Goal: Task Accomplishment & Management: Use online tool/utility

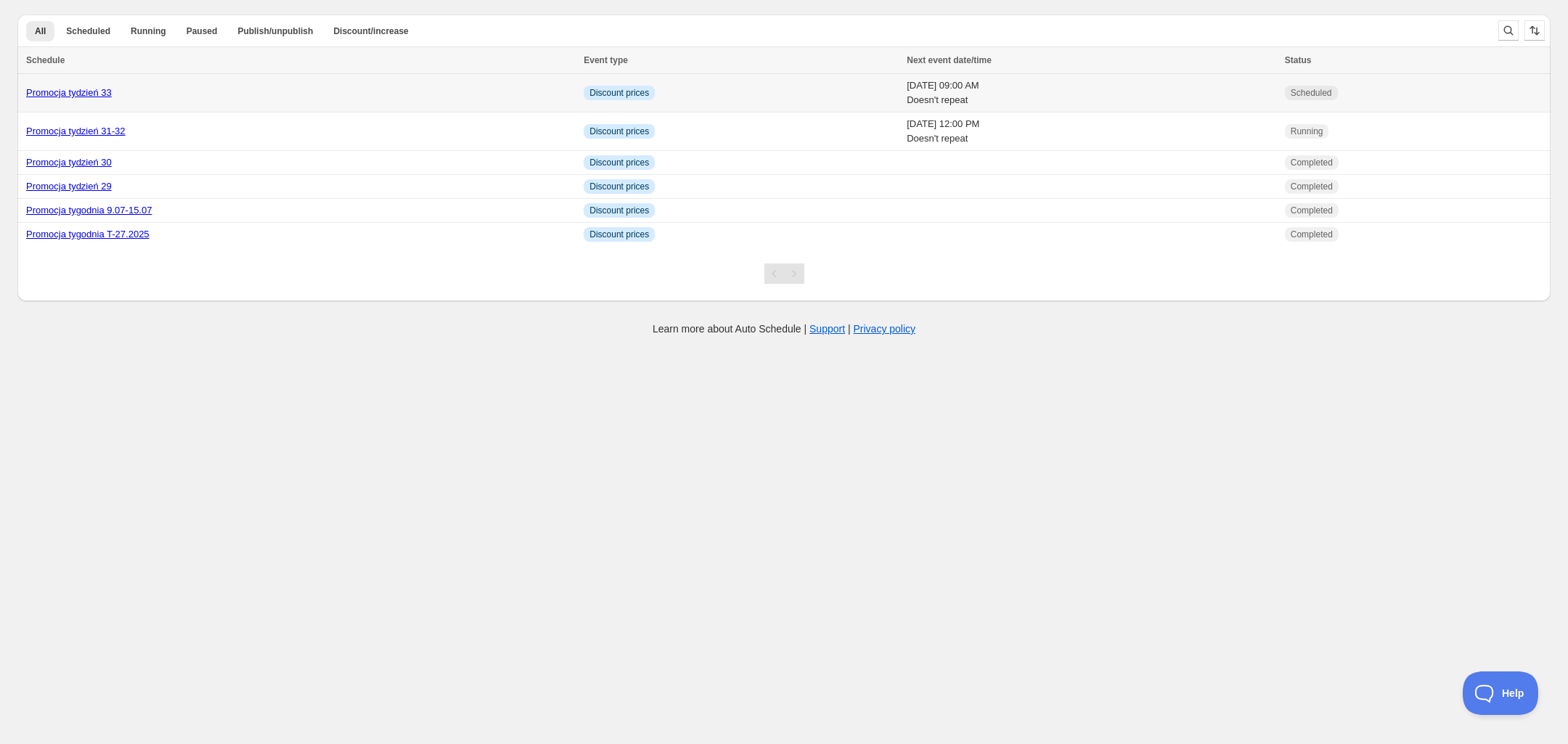
click at [91, 95] on link "Promocja tydzień 33" at bounding box center [69, 93] width 86 height 11
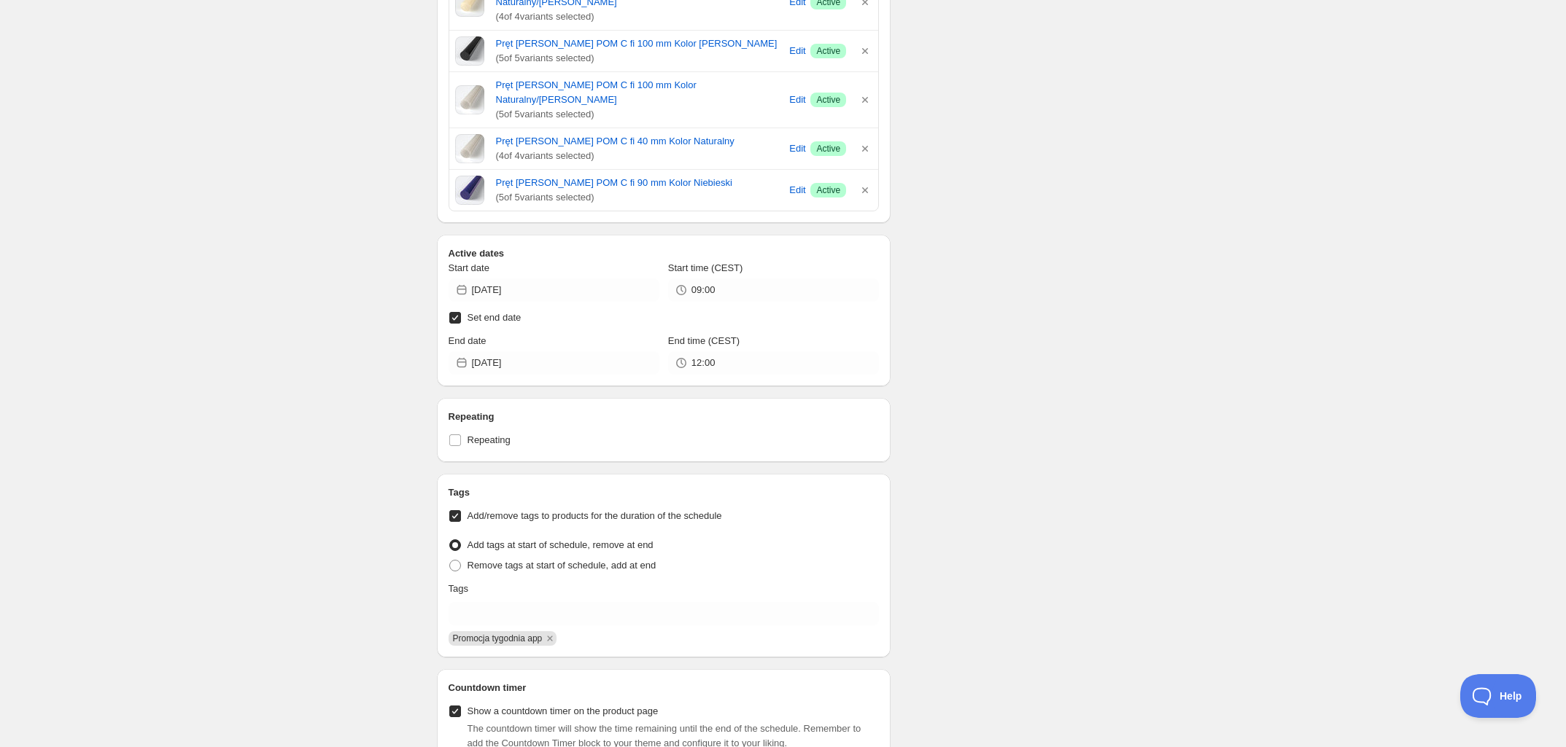
scroll to position [1049, 0]
